Goal: Navigation & Orientation: Go to known website

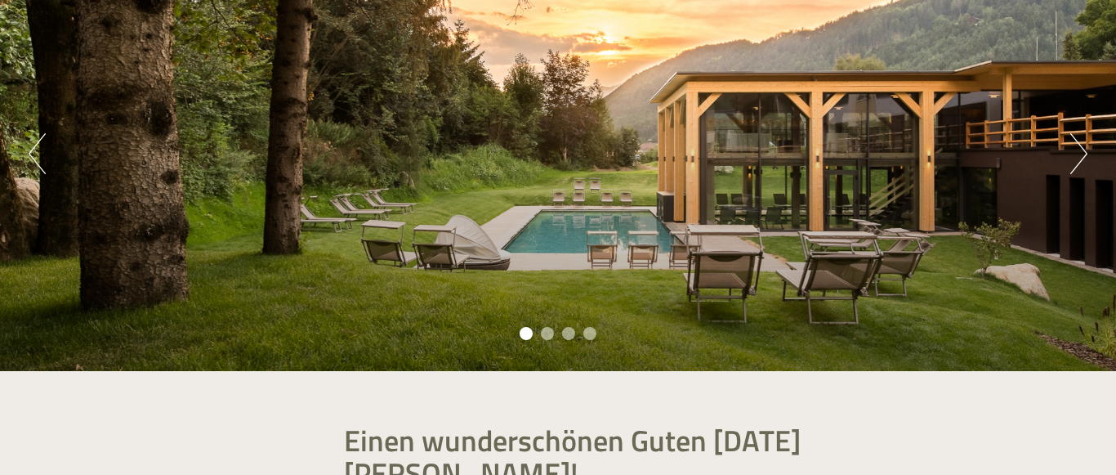
scroll to position [191, 0]
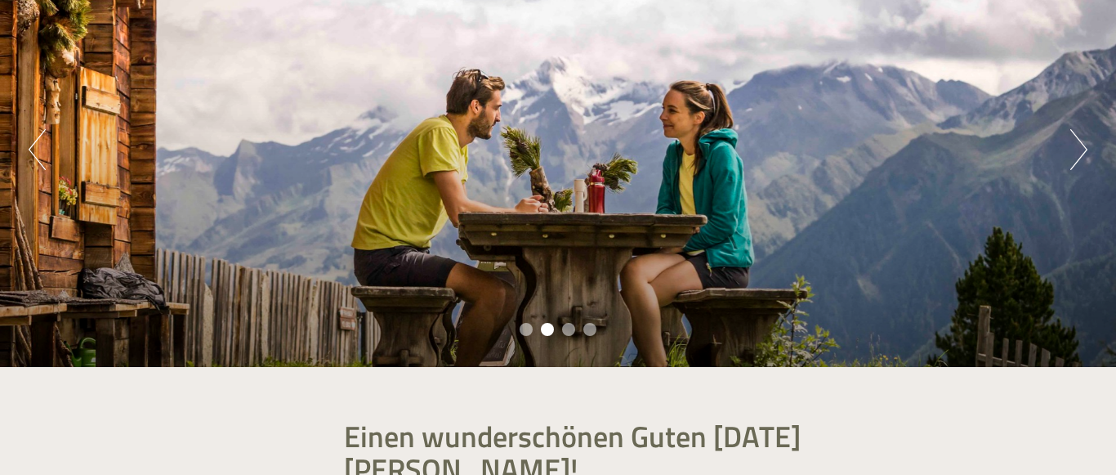
click at [1082, 157] on button "Next" at bounding box center [1078, 149] width 17 height 41
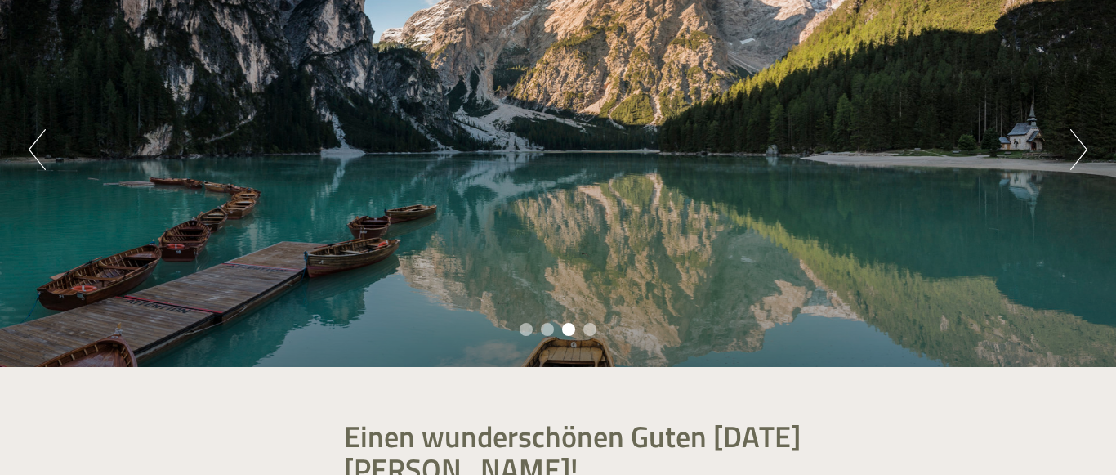
click at [1082, 157] on button "Next" at bounding box center [1078, 149] width 17 height 41
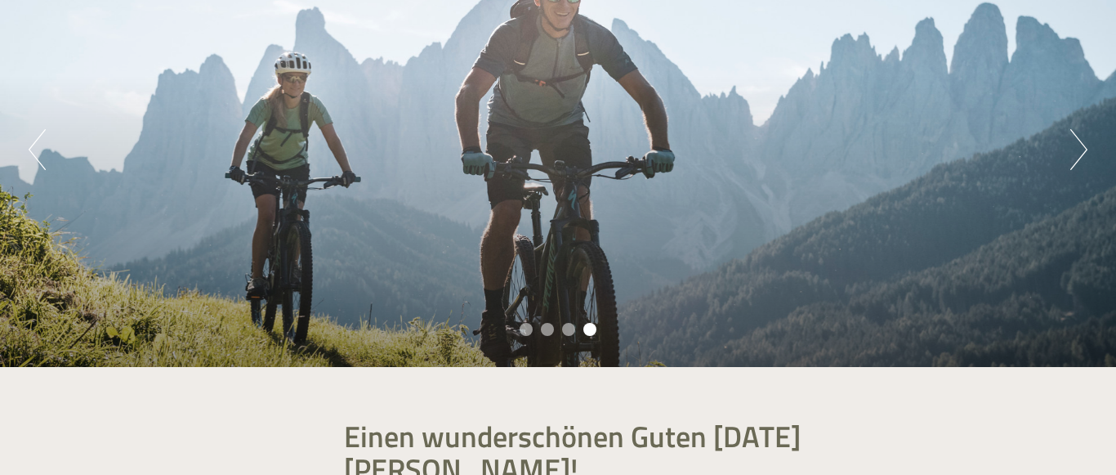
click at [1082, 157] on button "Next" at bounding box center [1078, 149] width 17 height 41
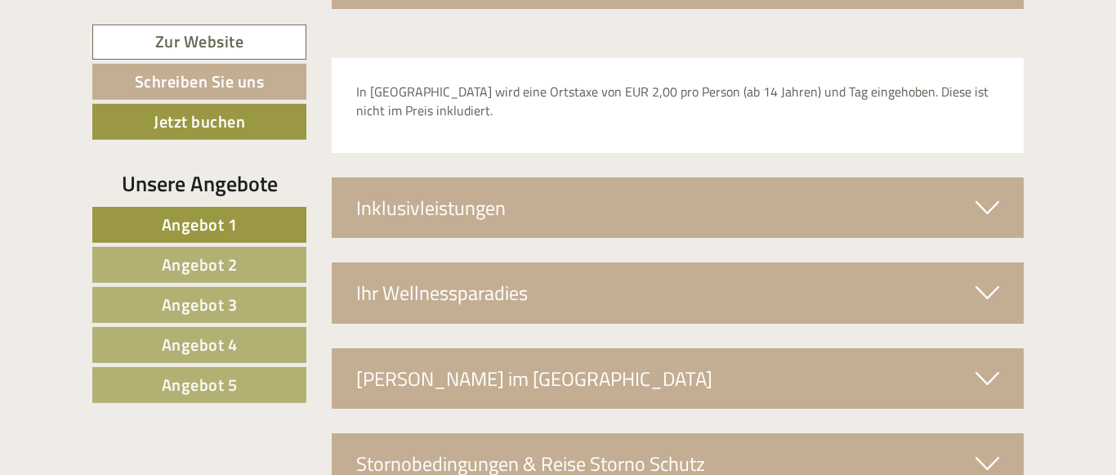
scroll to position [5163, 0]
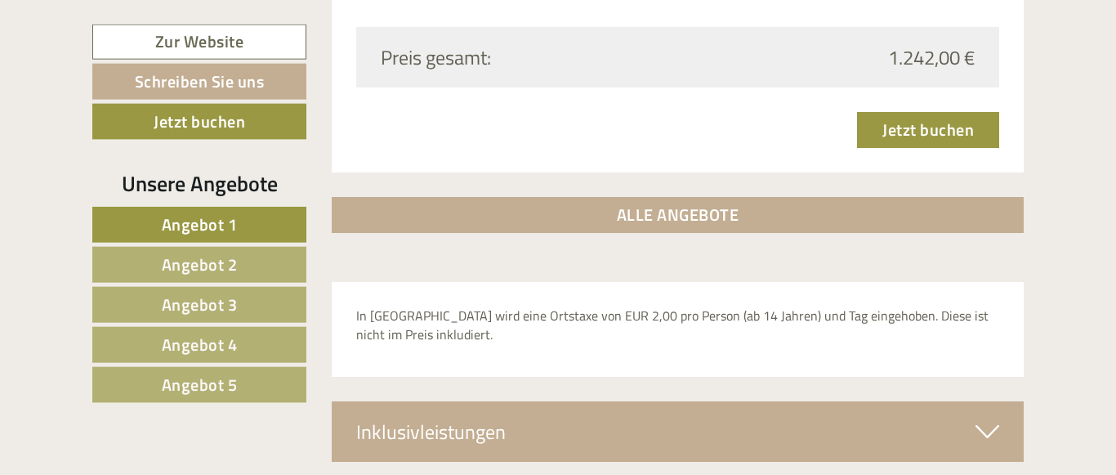
click at [196, 311] on span "Angebot 3" at bounding box center [200, 304] width 76 height 25
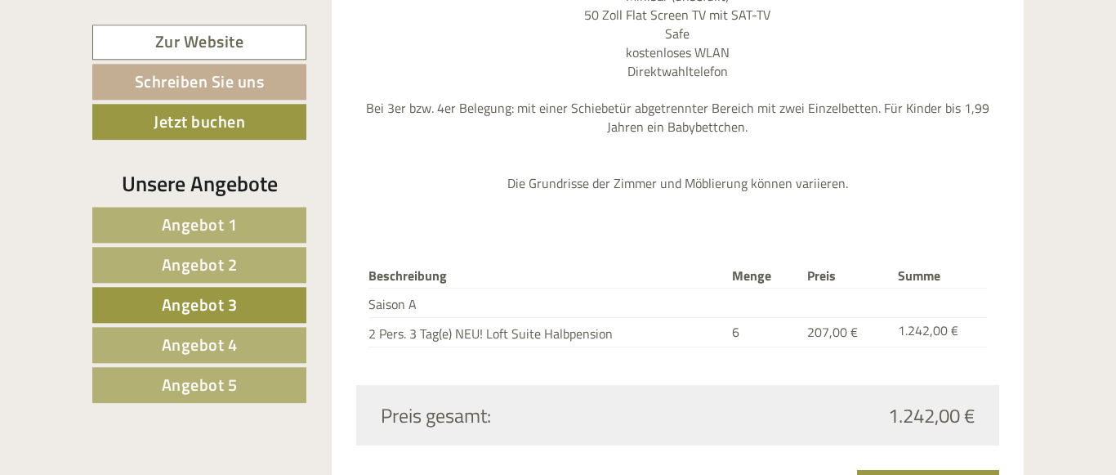
scroll to position [2127, 0]
click at [223, 341] on span "Angebot 4" at bounding box center [200, 344] width 76 height 25
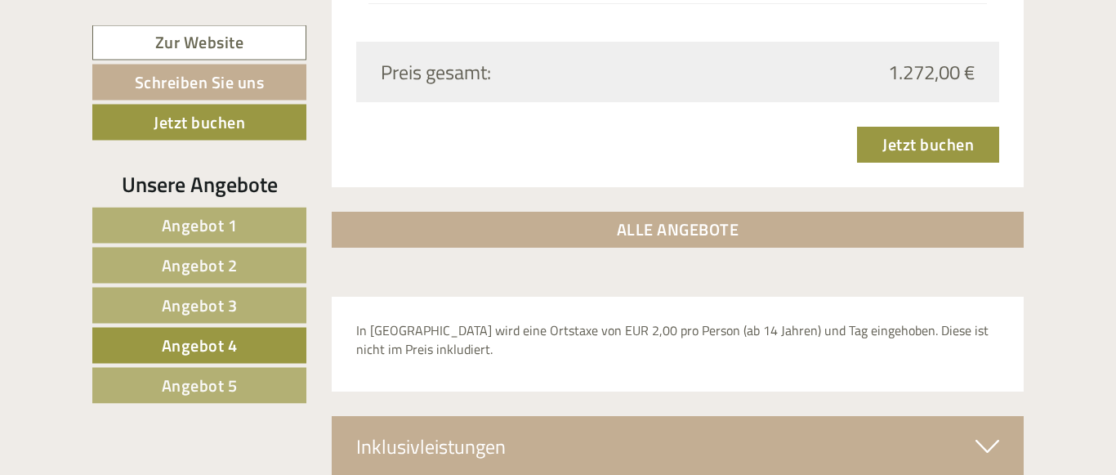
scroll to position [2431, 0]
click at [212, 373] on span "Angebot 5" at bounding box center [200, 384] width 76 height 25
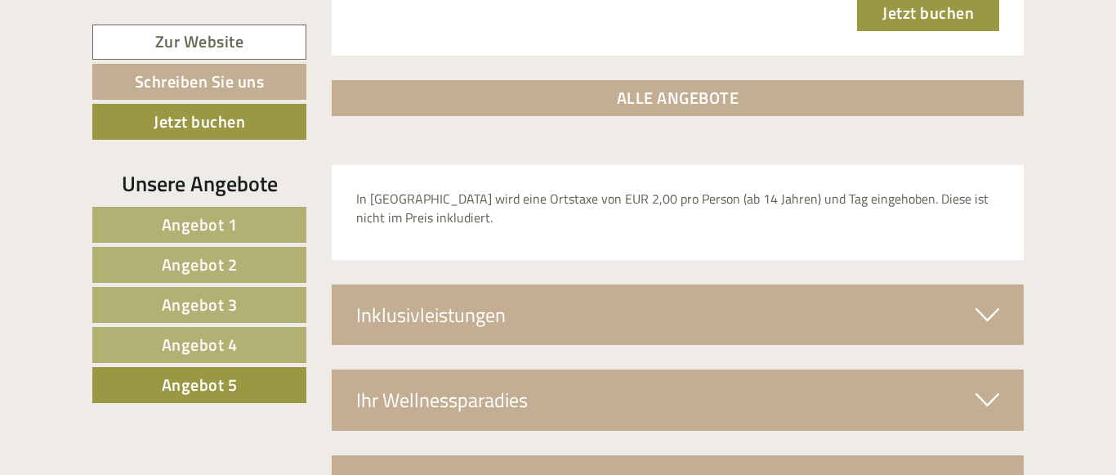
scroll to position [2703, 0]
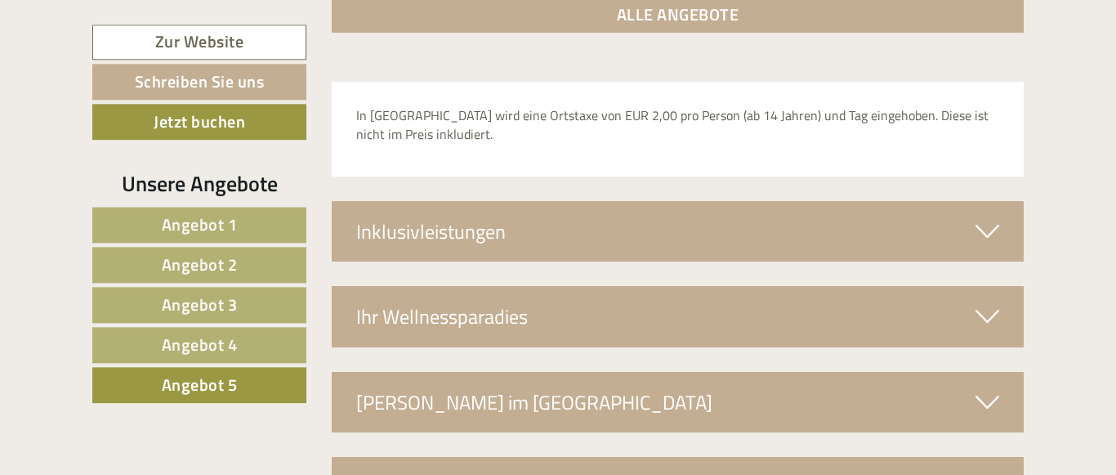
click at [1005, 286] on div "Ihr Wellnessparadies" at bounding box center [678, 316] width 693 height 60
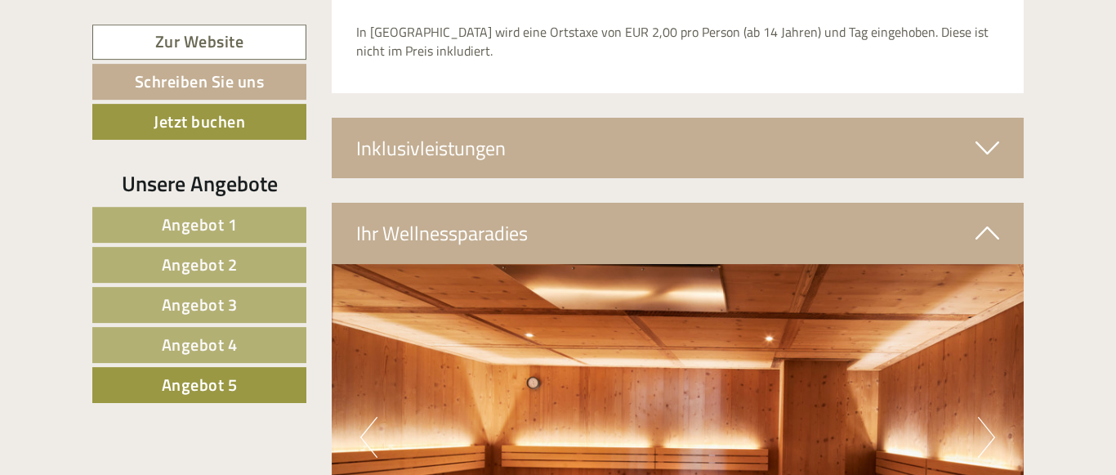
scroll to position [2737, 0]
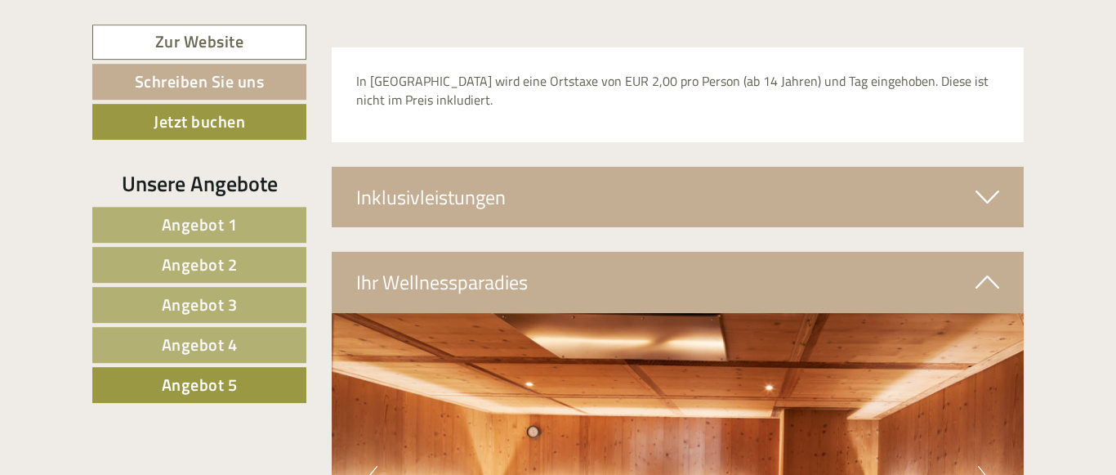
click at [988, 183] on icon at bounding box center [987, 197] width 24 height 28
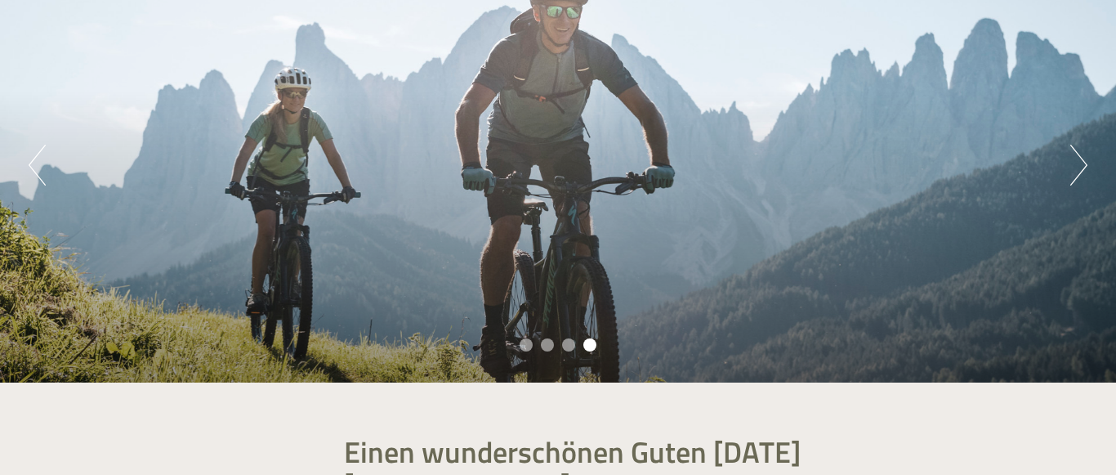
scroll to position [0, 0]
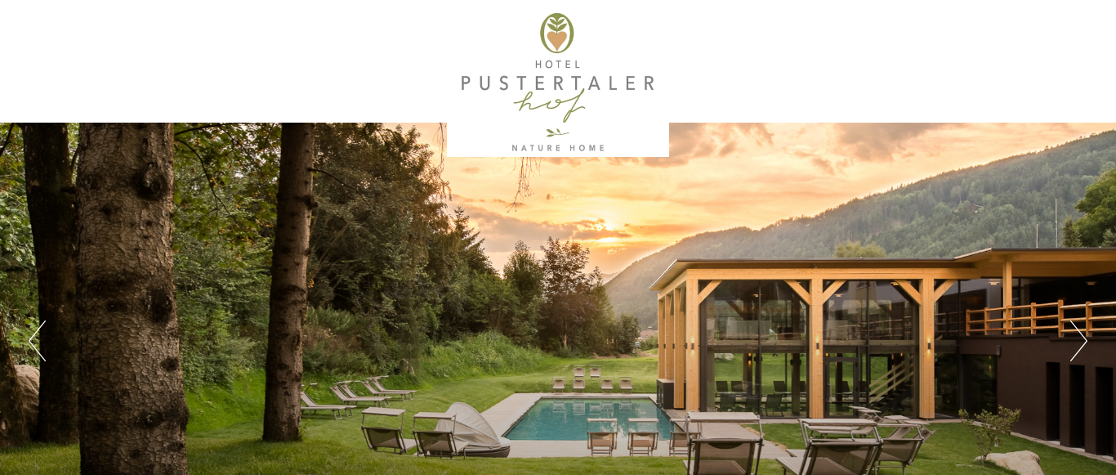
click at [1085, 337] on button "Next" at bounding box center [1078, 340] width 17 height 41
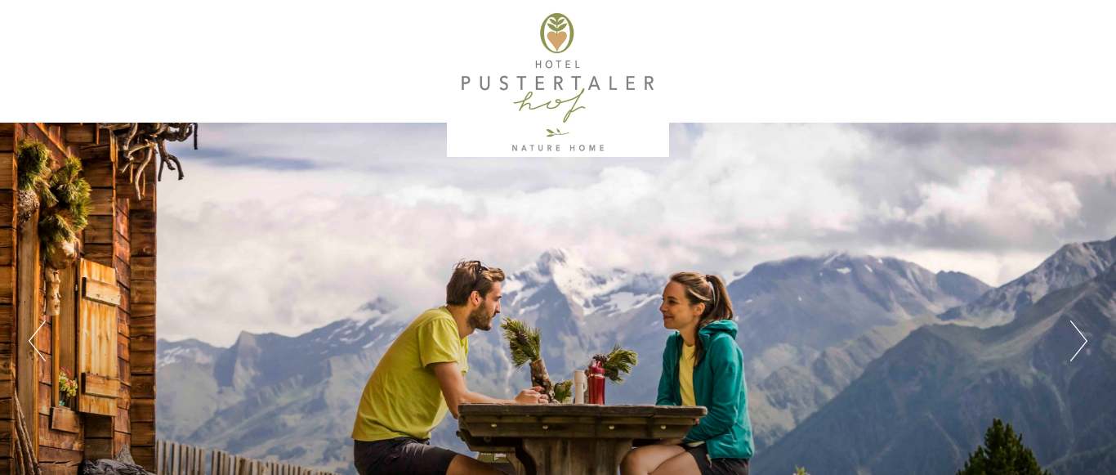
click at [1085, 337] on button "Next" at bounding box center [1078, 340] width 17 height 41
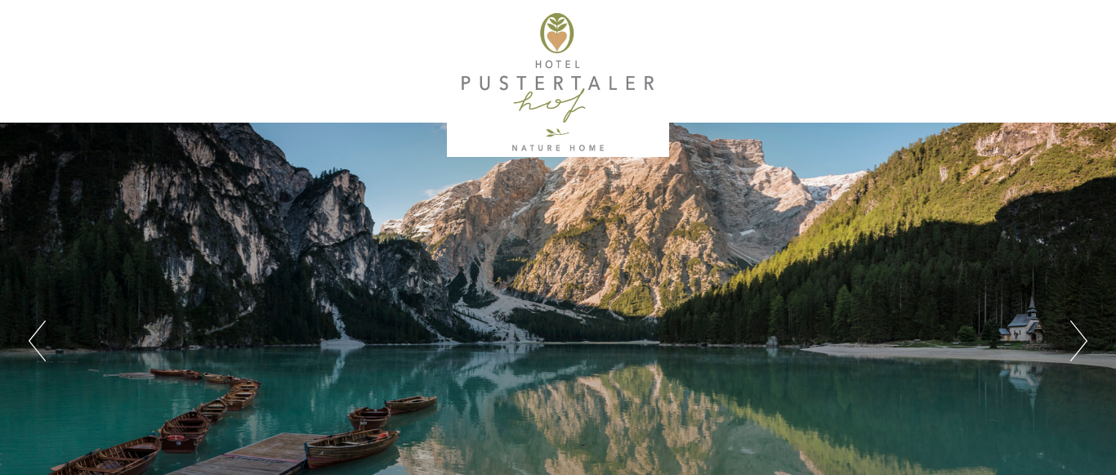
click at [1085, 337] on button "Next" at bounding box center [1078, 340] width 17 height 41
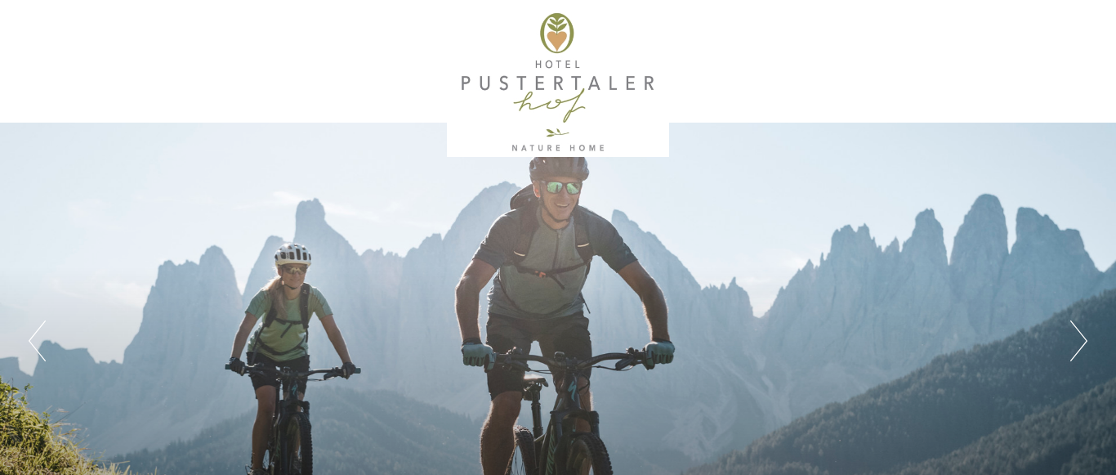
click at [1085, 337] on button "Next" at bounding box center [1078, 340] width 17 height 41
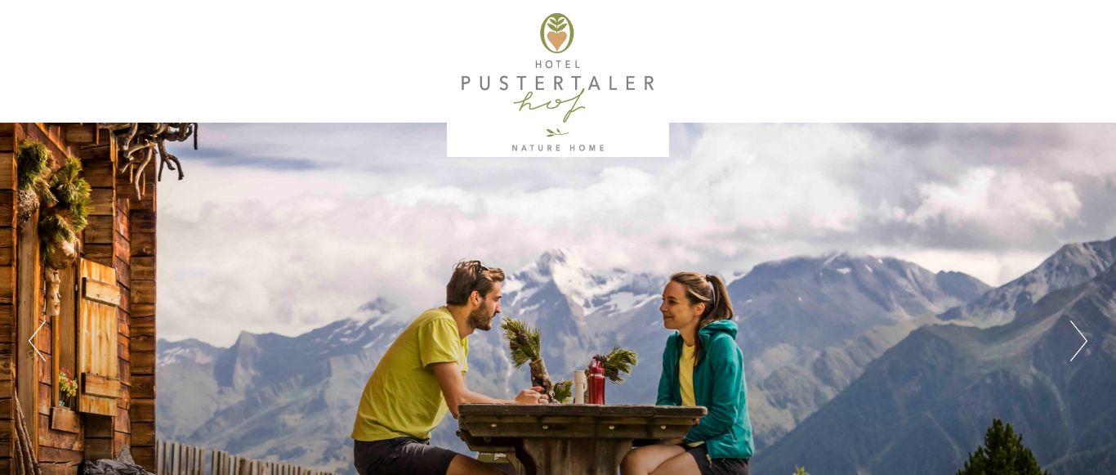
click at [550, 94] on div at bounding box center [557, 82] width 915 height 149
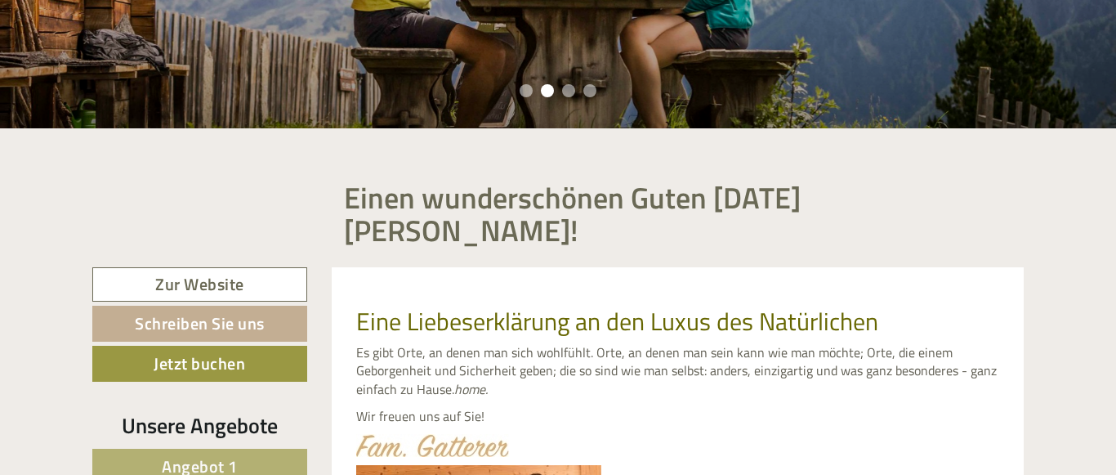
scroll to position [430, 0]
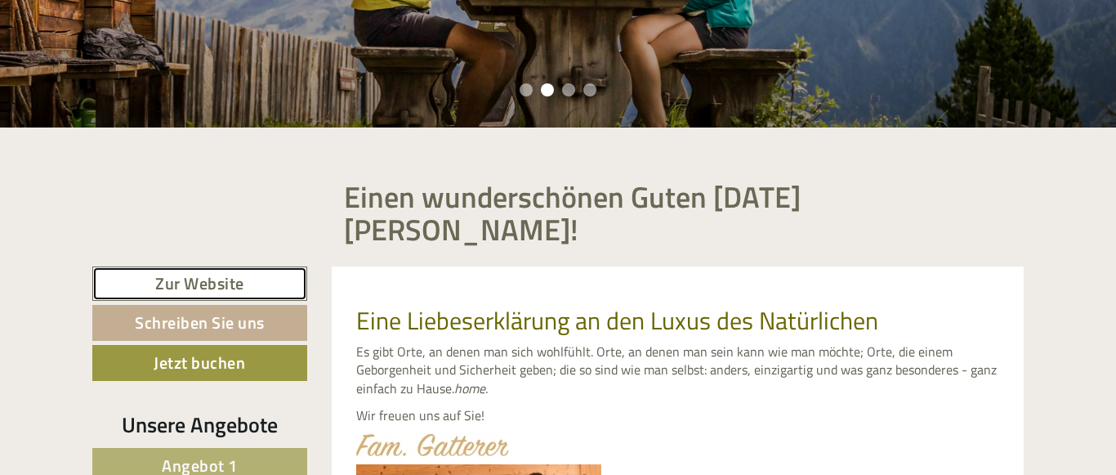
click at [208, 266] on link "Zur Website" at bounding box center [199, 283] width 215 height 35
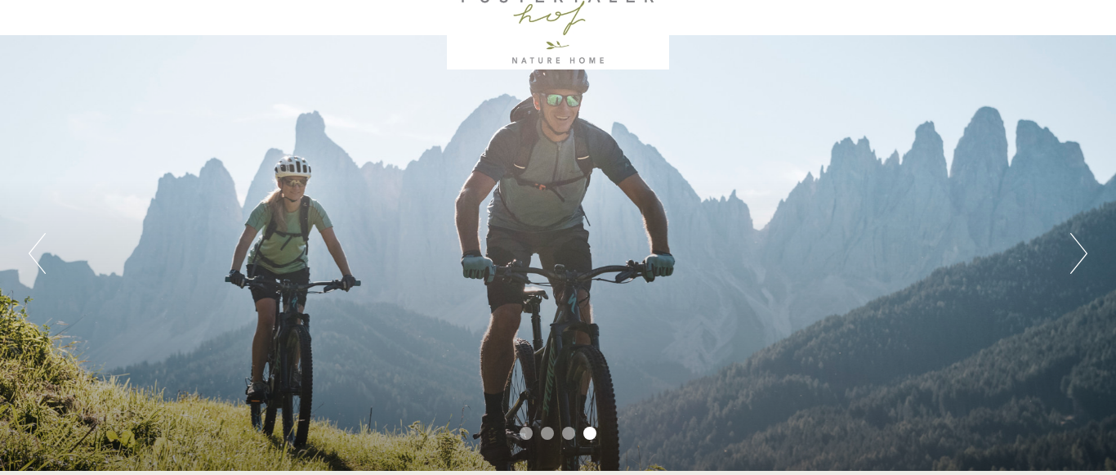
scroll to position [90, 0]
